Goal: Transaction & Acquisition: Book appointment/travel/reservation

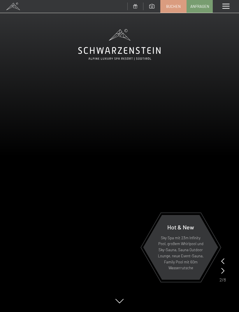
click at [221, 6] on div "Menü" at bounding box center [225, 6] width 26 height 13
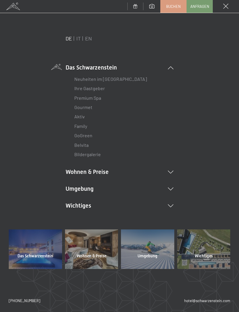
click at [171, 172] on icon at bounding box center [171, 172] width 6 height 3
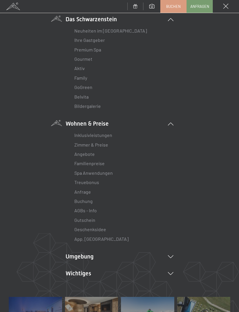
scroll to position [53, 0]
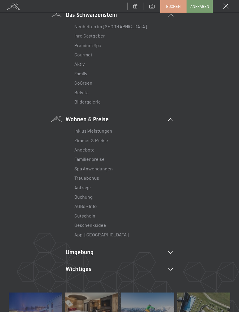
click at [103, 129] on link "Inklusivleistungen" at bounding box center [93, 131] width 38 height 6
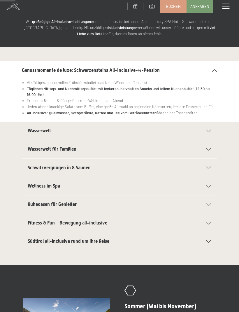
scroll to position [38, 0]
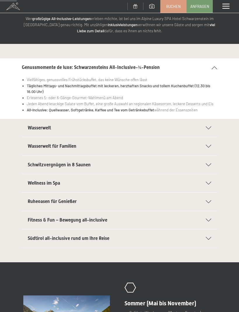
click at [207, 201] on icon at bounding box center [208, 201] width 6 height 3
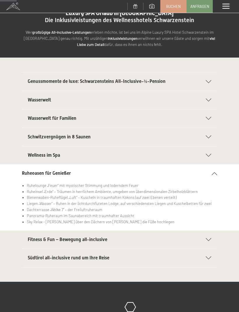
scroll to position [0, 0]
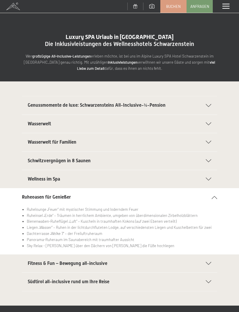
click at [224, 9] on span at bounding box center [225, 6] width 7 height 5
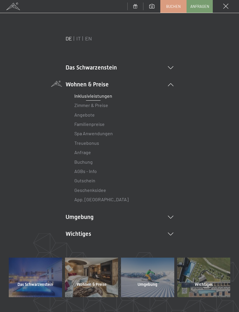
click at [101, 107] on link "Zimmer & Preise" at bounding box center [91, 105] width 34 height 6
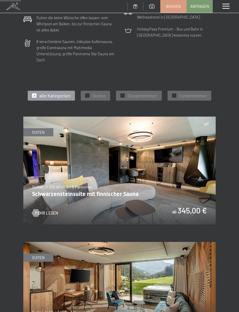
scroll to position [194, 0]
